Goal: Task Accomplishment & Management: Complete application form

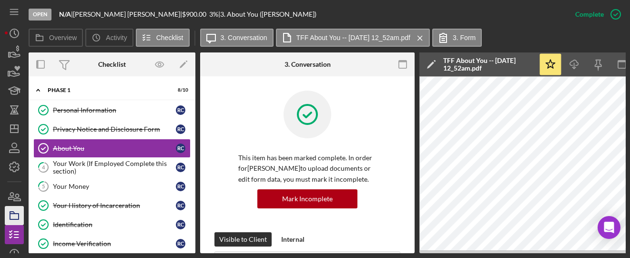
scroll to position [325, 0]
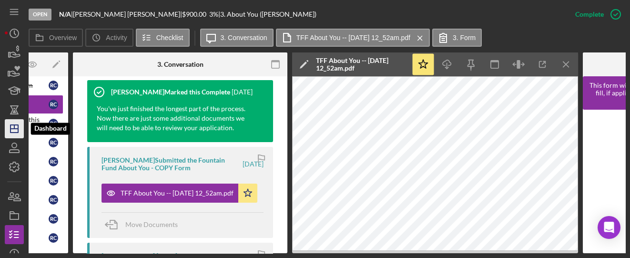
click at [10, 130] on polygon "button" at bounding box center [14, 129] width 8 height 8
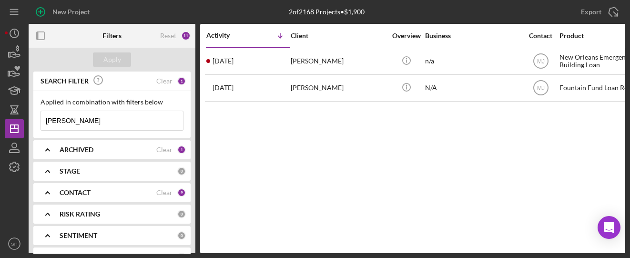
drag, startPoint x: 73, startPoint y: 120, endPoint x: 26, endPoint y: 122, distance: 46.7
click at [26, 122] on div "New Project 2 of 2168 Projects • $1,900 Clayton Export Icon/Export Filters Rese…" at bounding box center [315, 126] width 621 height 253
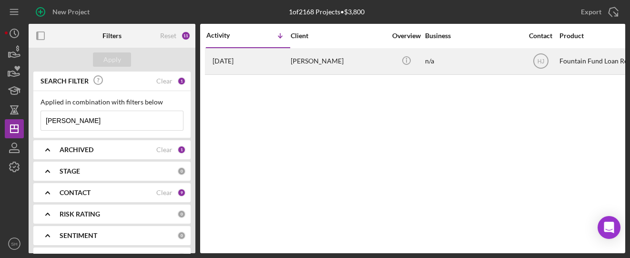
type input "Scarcella"
click at [287, 61] on div "4 weeks ago Anthony Scarcella" at bounding box center [247, 61] width 83 height 25
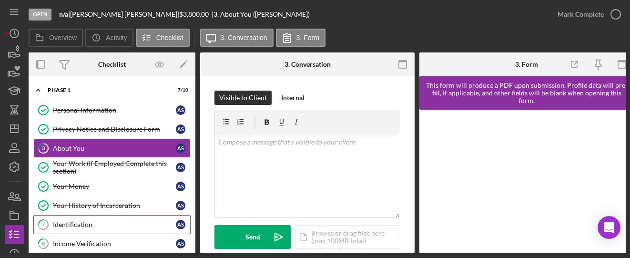
scroll to position [47, 0]
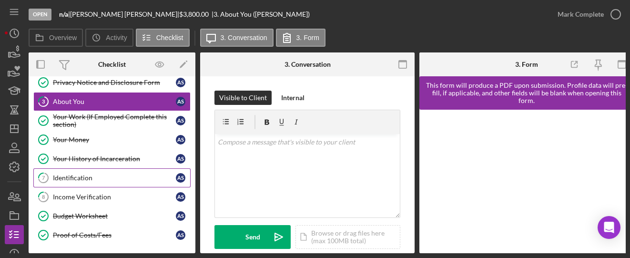
click at [85, 174] on div "Identification" at bounding box center [114, 178] width 123 height 8
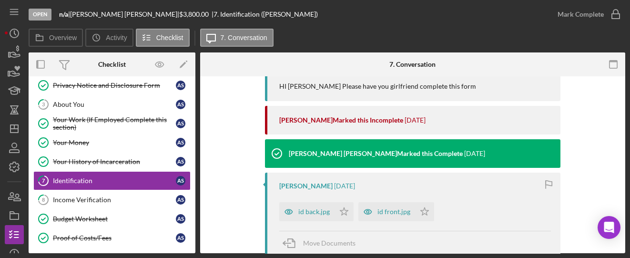
scroll to position [254, 0]
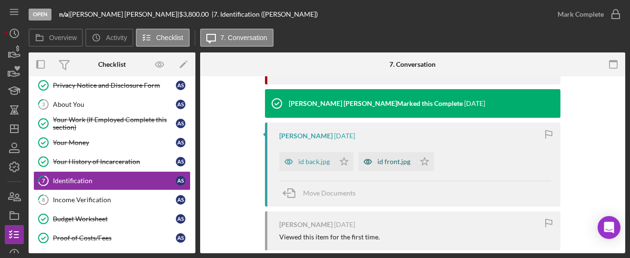
click at [378, 167] on div "id front.jpg" at bounding box center [386, 161] width 57 height 19
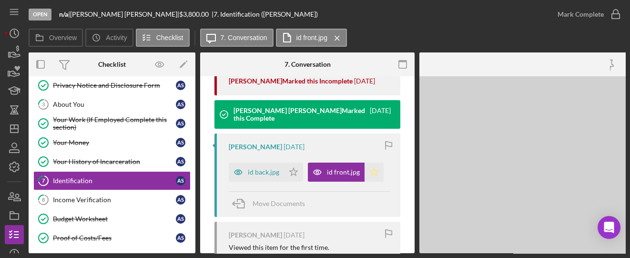
scroll to position [265, 0]
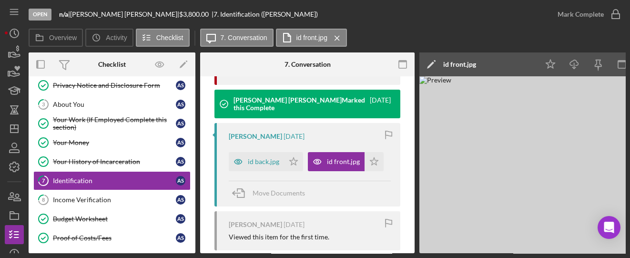
click at [544, 154] on img at bounding box center [563, 164] width 286 height 177
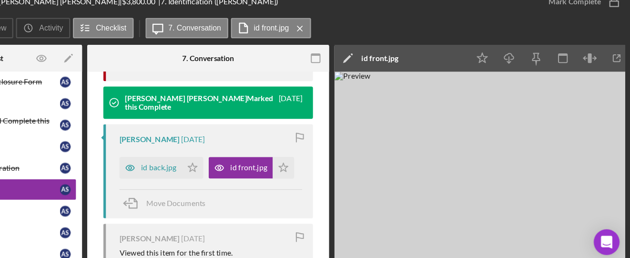
scroll to position [0, 0]
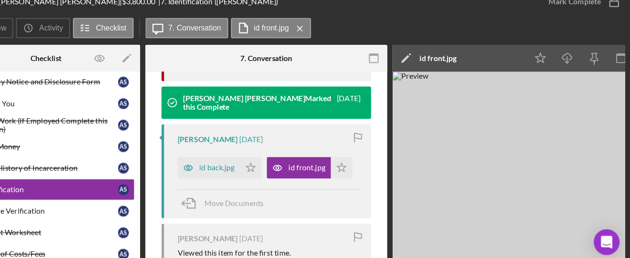
click at [420, 138] on img at bounding box center [563, 164] width 286 height 177
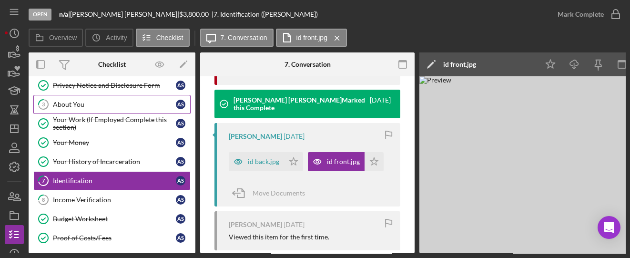
click at [71, 102] on div "About You" at bounding box center [114, 105] width 123 height 8
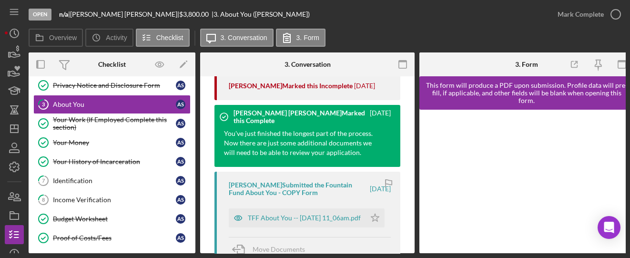
scroll to position [254, 0]
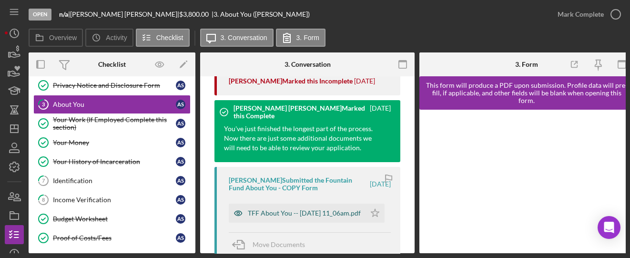
click at [266, 217] on div "TFF About You -- 2025-07-29 11_06am.pdf" at bounding box center [304, 213] width 113 height 8
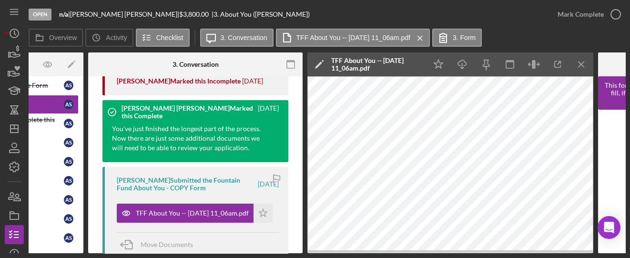
scroll to position [0, 113]
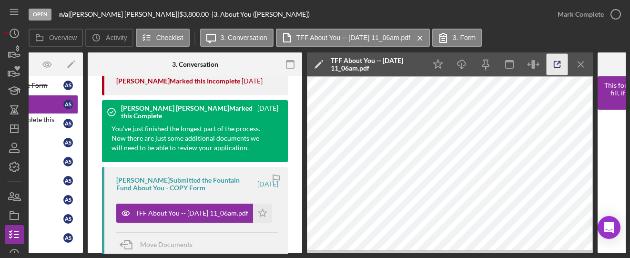
click at [554, 72] on icon "button" at bounding box center [557, 64] width 21 height 21
